Goal: Find specific page/section: Find specific page/section

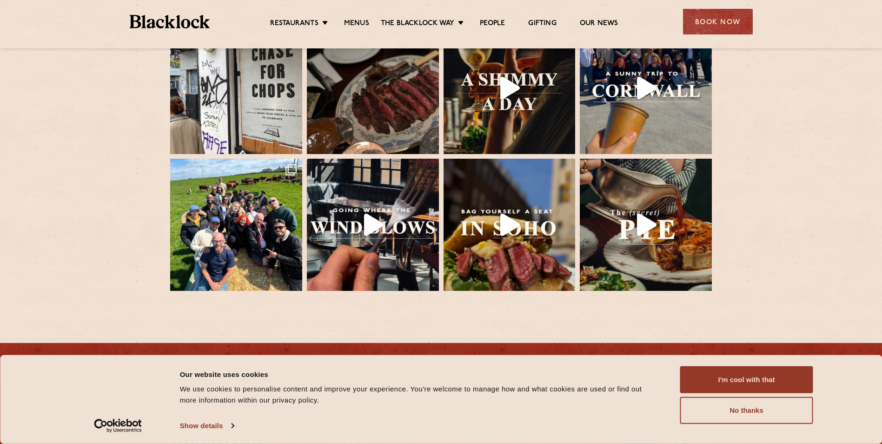
scroll to position [2074, 0]
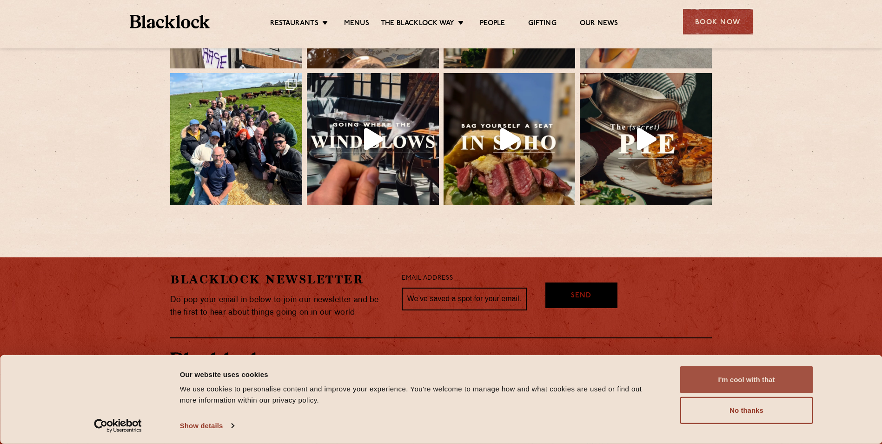
click at [755, 381] on button "I'm cool with that" at bounding box center [746, 379] width 133 height 27
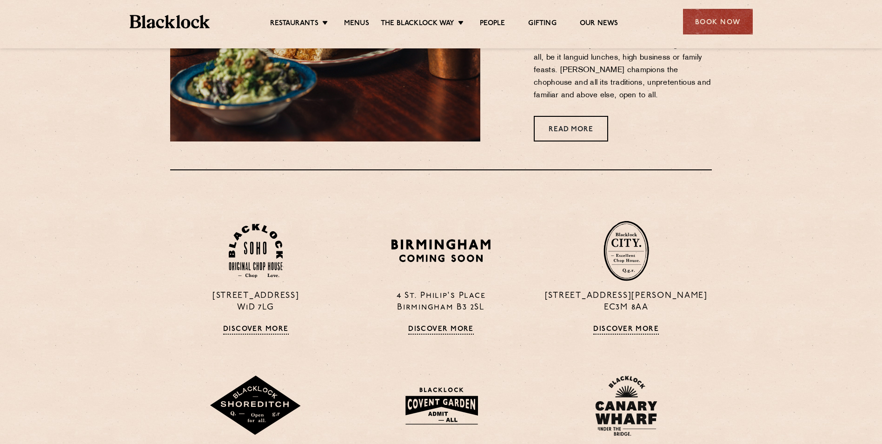
scroll to position [596, 0]
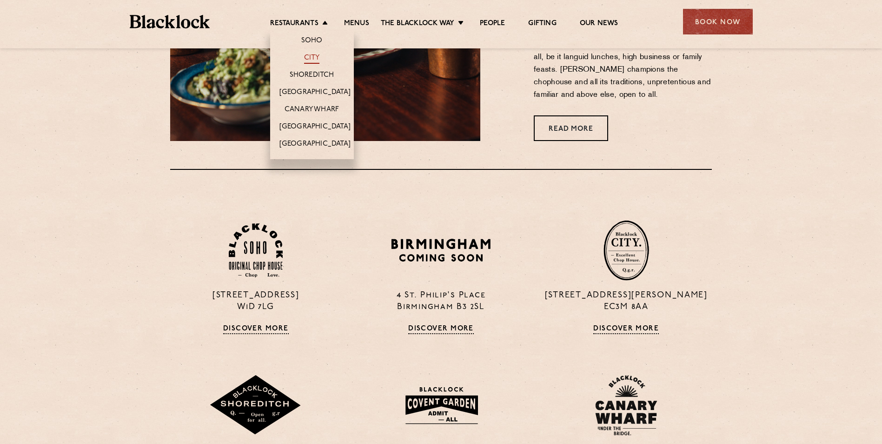
click at [310, 58] on link "City" at bounding box center [312, 58] width 16 height 10
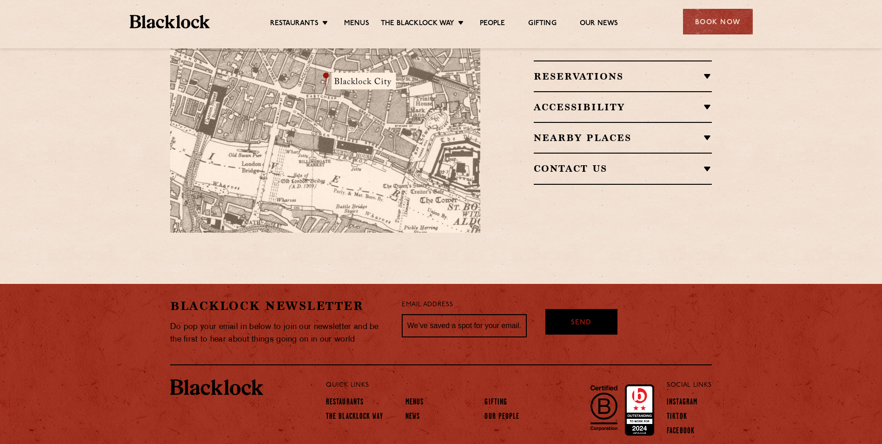
scroll to position [659, 0]
click at [420, 397] on link "Menus" at bounding box center [415, 402] width 19 height 10
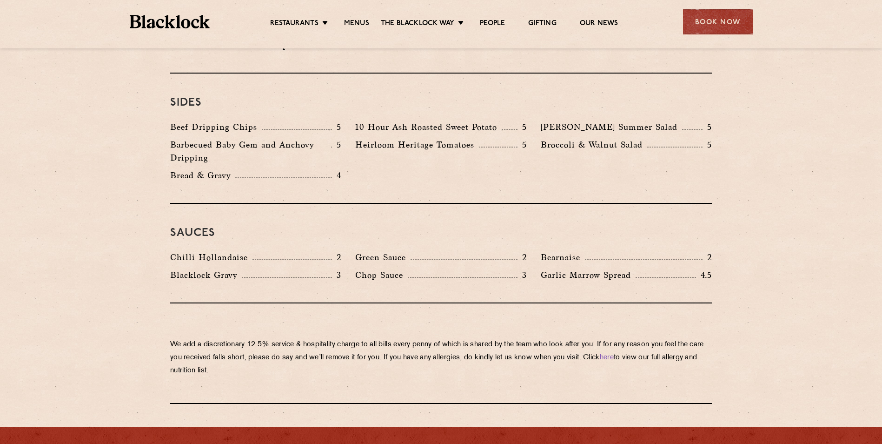
scroll to position [1402, 0]
click at [512, 204] on div "Sauces Chilli Hollandaise 2 Green Sauce 2 Bearnaise 2 Blacklock Gravy 3 Chop Sa…" at bounding box center [441, 254] width 542 height 100
click at [433, 304] on div "We add a discretionary 12.5% service & hospitality charge to all bills every pe…" at bounding box center [441, 354] width 542 height 100
